Goal: Information Seeking & Learning: Learn about a topic

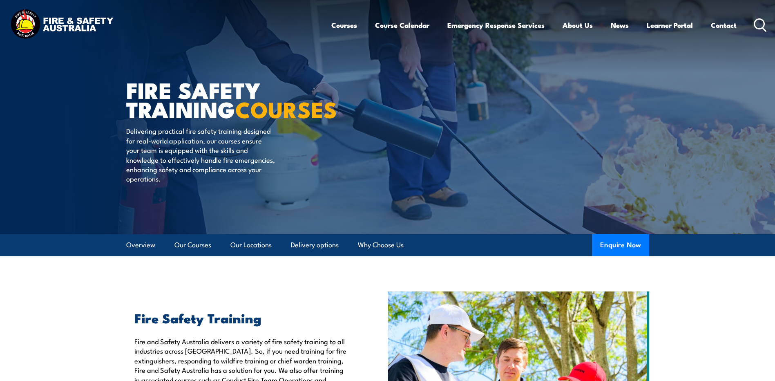
scroll to position [41, 0]
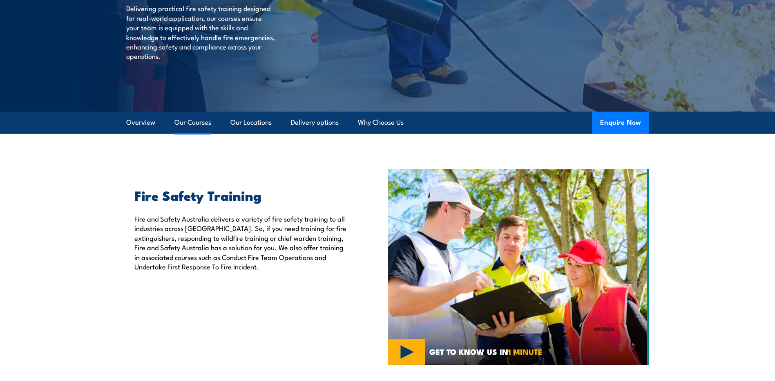
click at [196, 120] on link "Our Courses" at bounding box center [192, 122] width 37 height 22
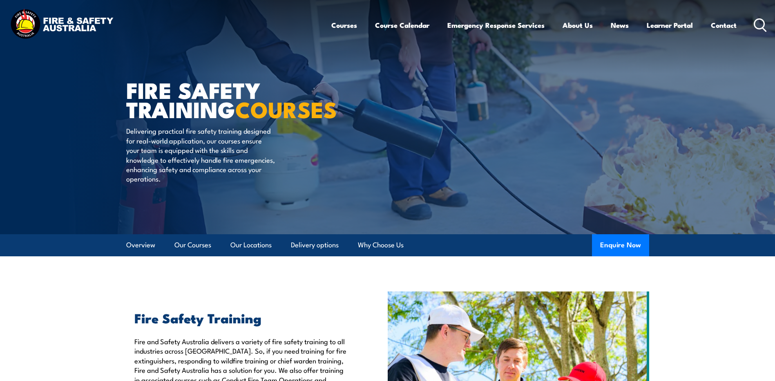
click at [763, 25] on icon at bounding box center [760, 24] width 13 height 13
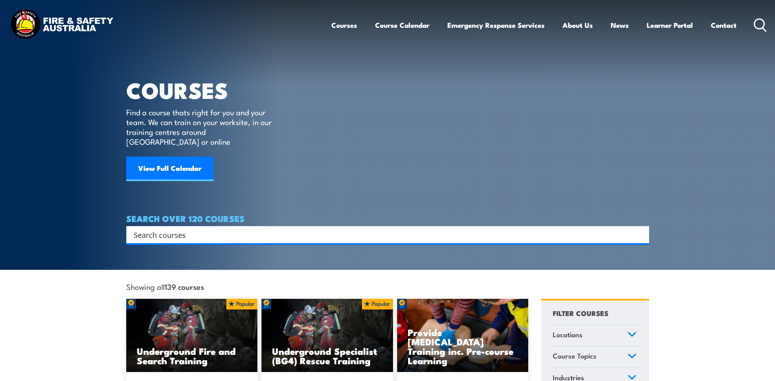
click at [209, 228] on input "Search input" at bounding box center [382, 234] width 497 height 12
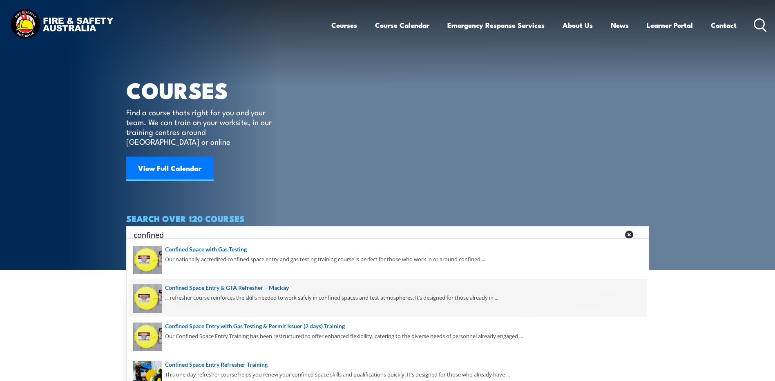
type input "confined"
click at [227, 286] on span at bounding box center [388, 298] width 518 height 38
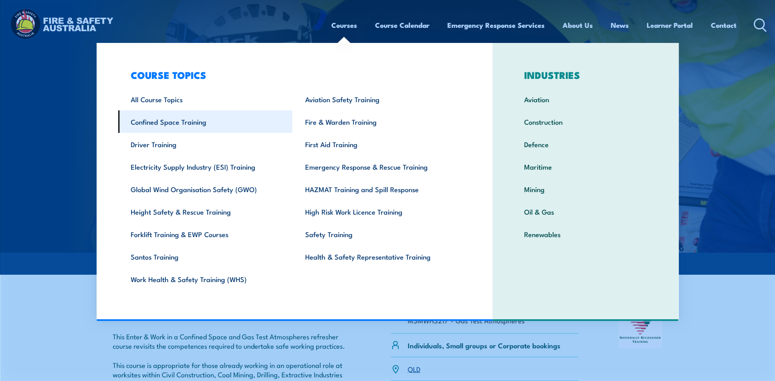
click at [166, 120] on link "Confined Space Training" at bounding box center [205, 121] width 174 height 22
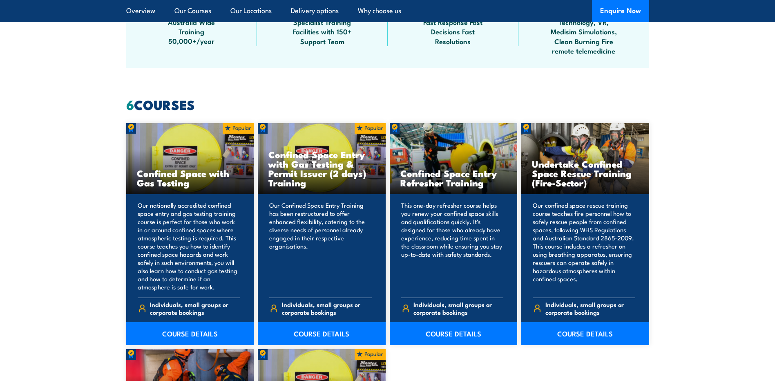
scroll to position [245, 0]
